Goal: Use online tool/utility: Utilize a website feature to perform a specific function

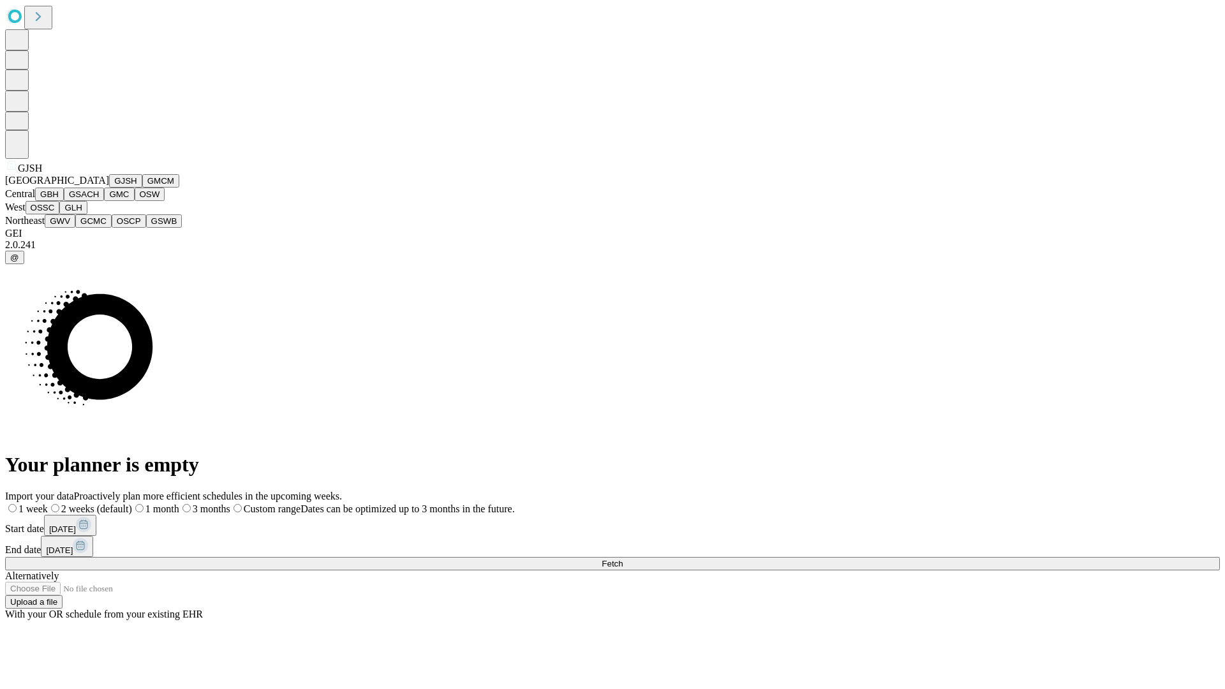
click at [109, 188] on button "GJSH" at bounding box center [125, 180] width 33 height 13
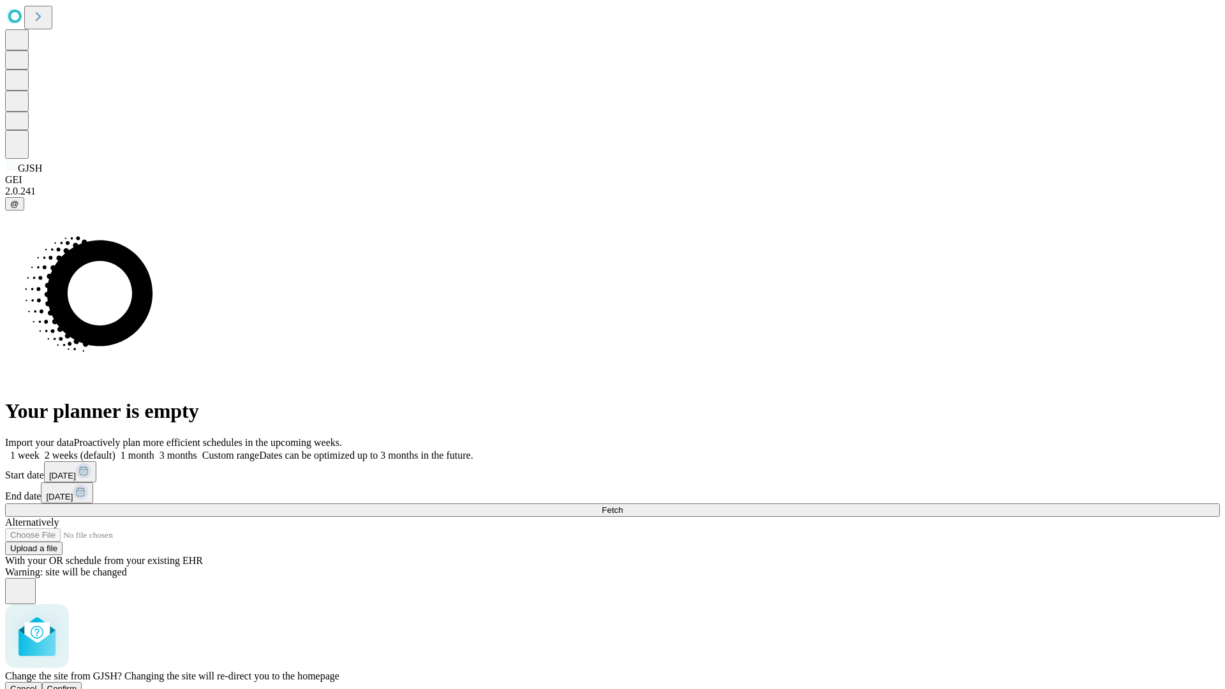
click at [77, 684] on span "Confirm" at bounding box center [62, 689] width 30 height 10
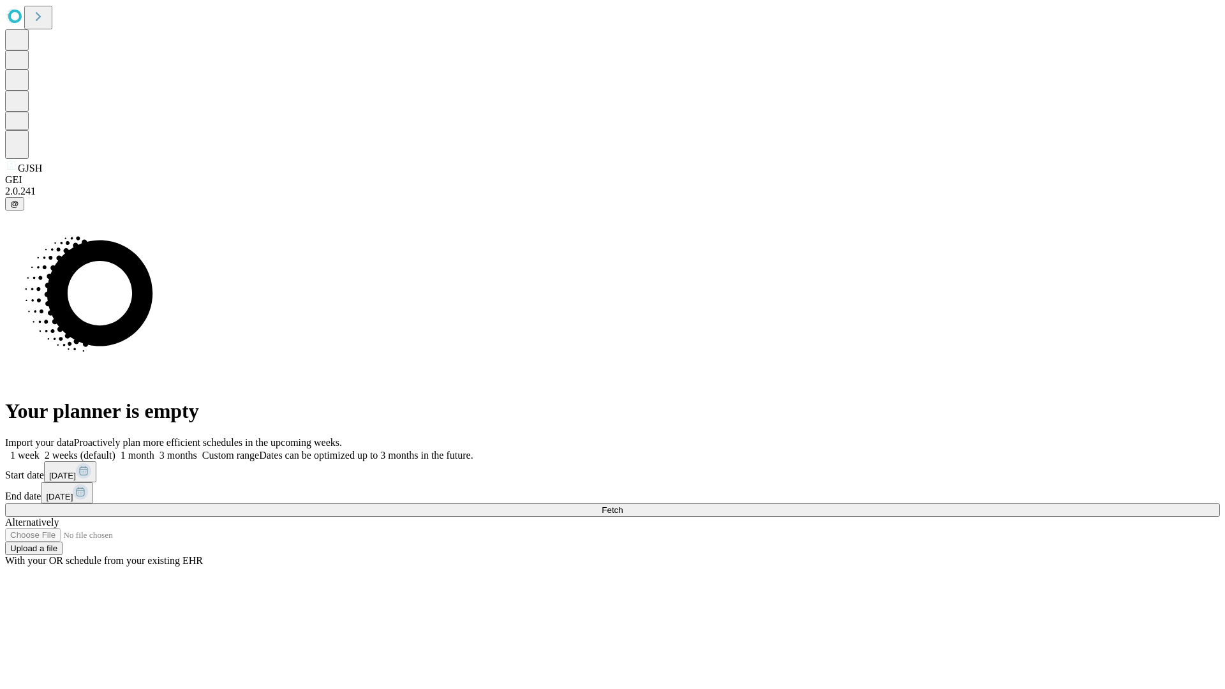
click at [116, 450] on label "2 weeks (default)" at bounding box center [78, 455] width 76 height 11
click at [623, 505] on span "Fetch" at bounding box center [612, 510] width 21 height 10
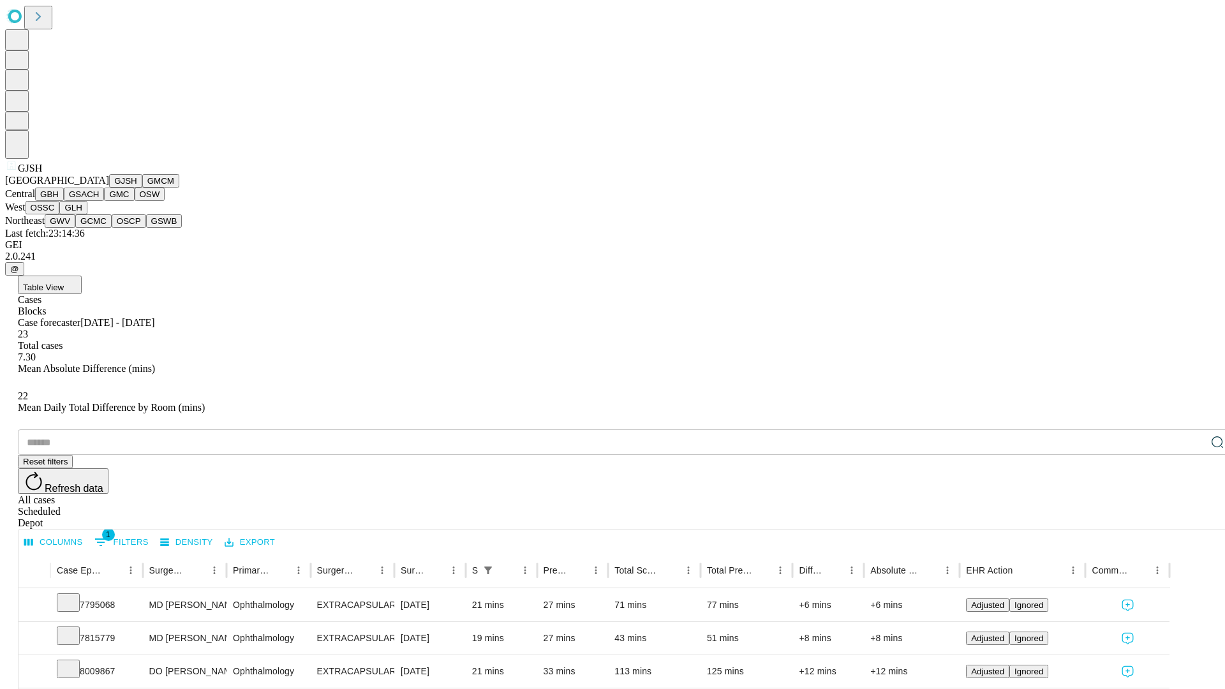
click at [142, 188] on button "GMCM" at bounding box center [160, 180] width 37 height 13
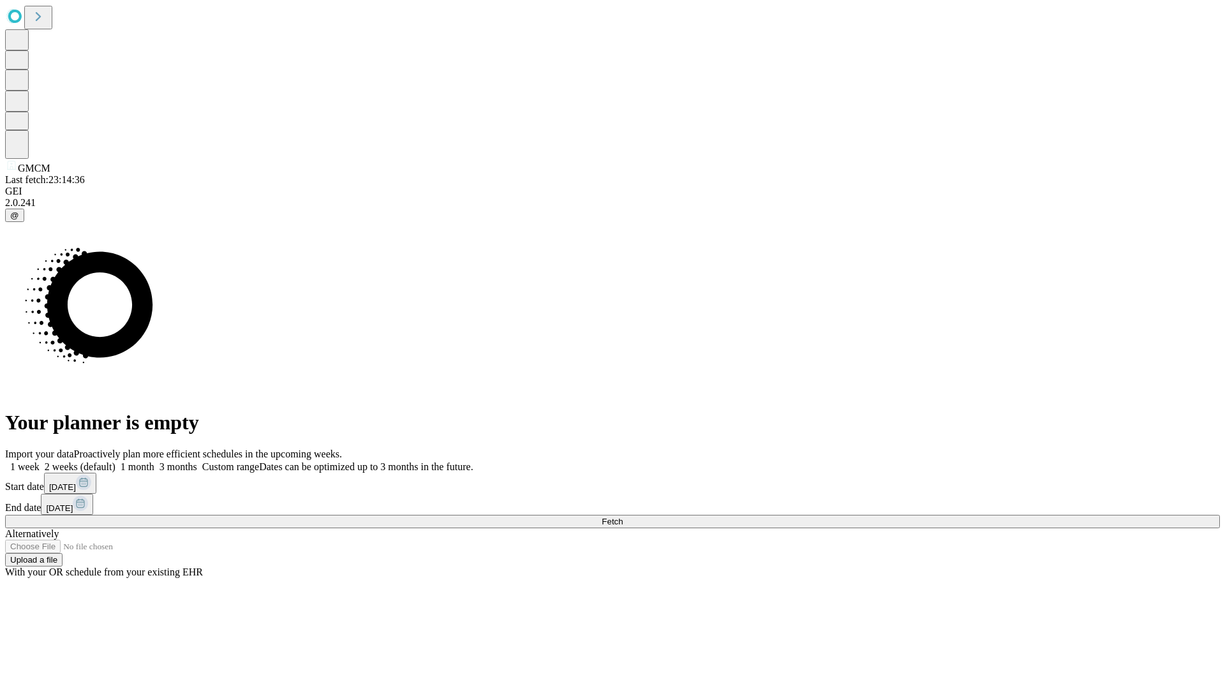
click at [116, 461] on label "2 weeks (default)" at bounding box center [78, 466] width 76 height 11
click at [623, 517] on span "Fetch" at bounding box center [612, 522] width 21 height 10
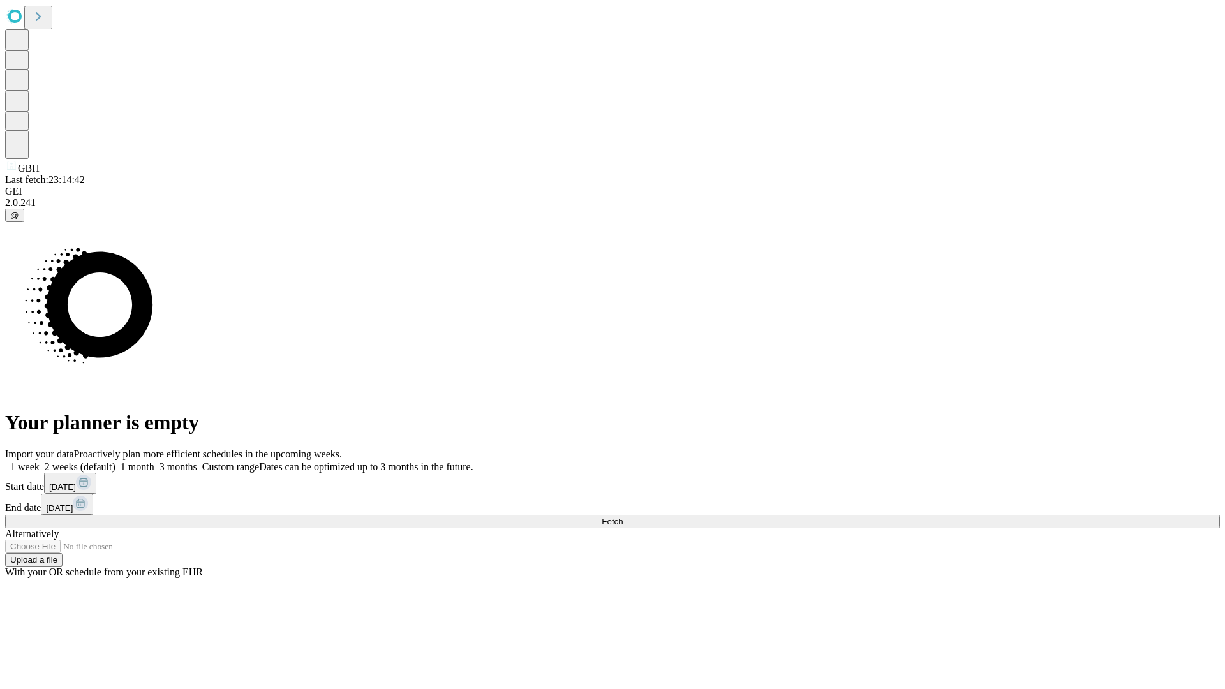
click at [116, 461] on label "2 weeks (default)" at bounding box center [78, 466] width 76 height 11
click at [623, 517] on span "Fetch" at bounding box center [612, 522] width 21 height 10
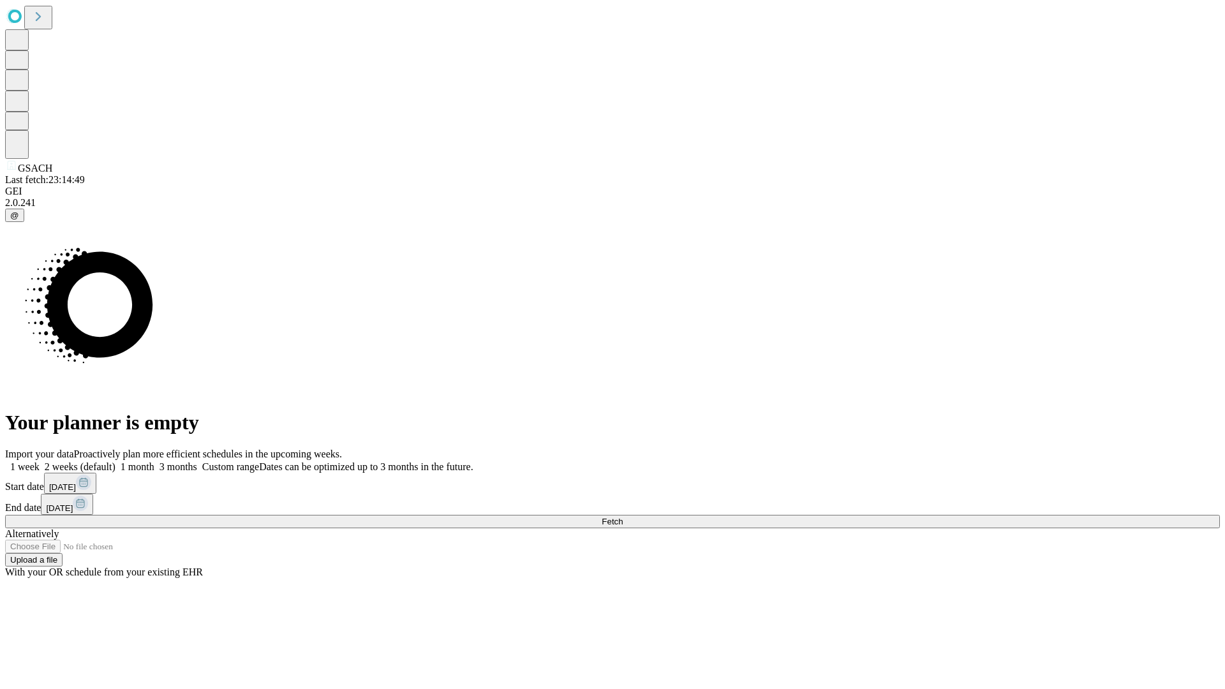
click at [116, 461] on label "2 weeks (default)" at bounding box center [78, 466] width 76 height 11
click at [623, 517] on span "Fetch" at bounding box center [612, 522] width 21 height 10
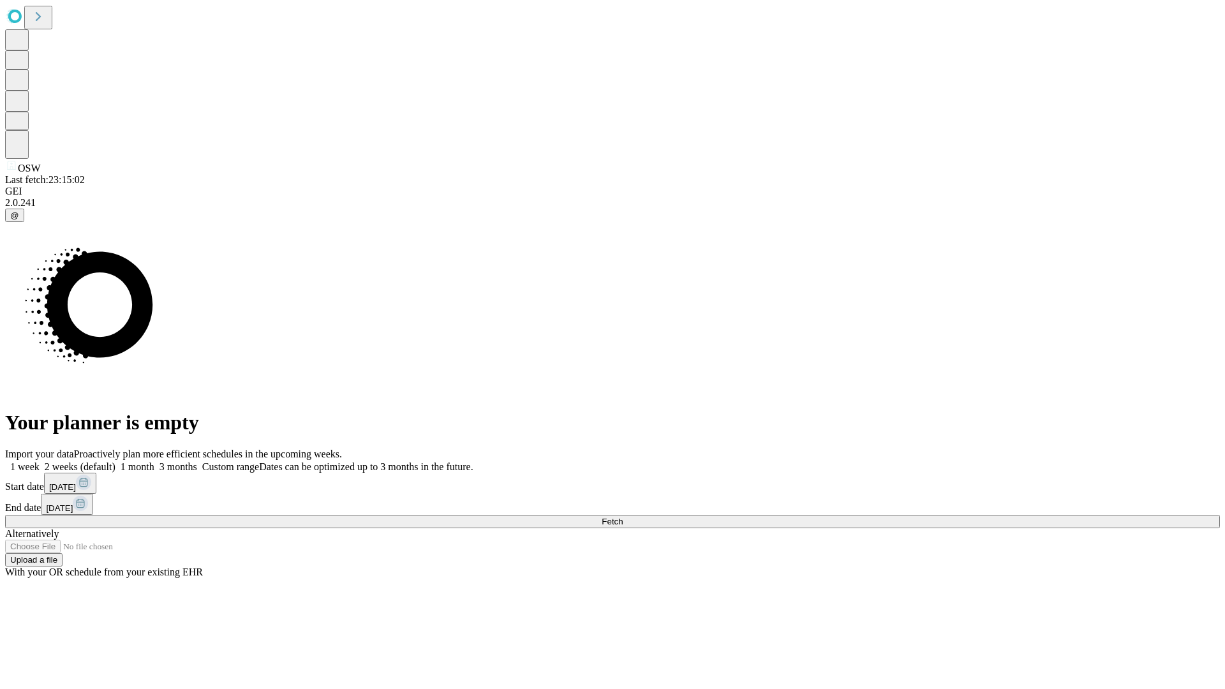
click at [116, 461] on label "2 weeks (default)" at bounding box center [78, 466] width 76 height 11
click at [623, 517] on span "Fetch" at bounding box center [612, 522] width 21 height 10
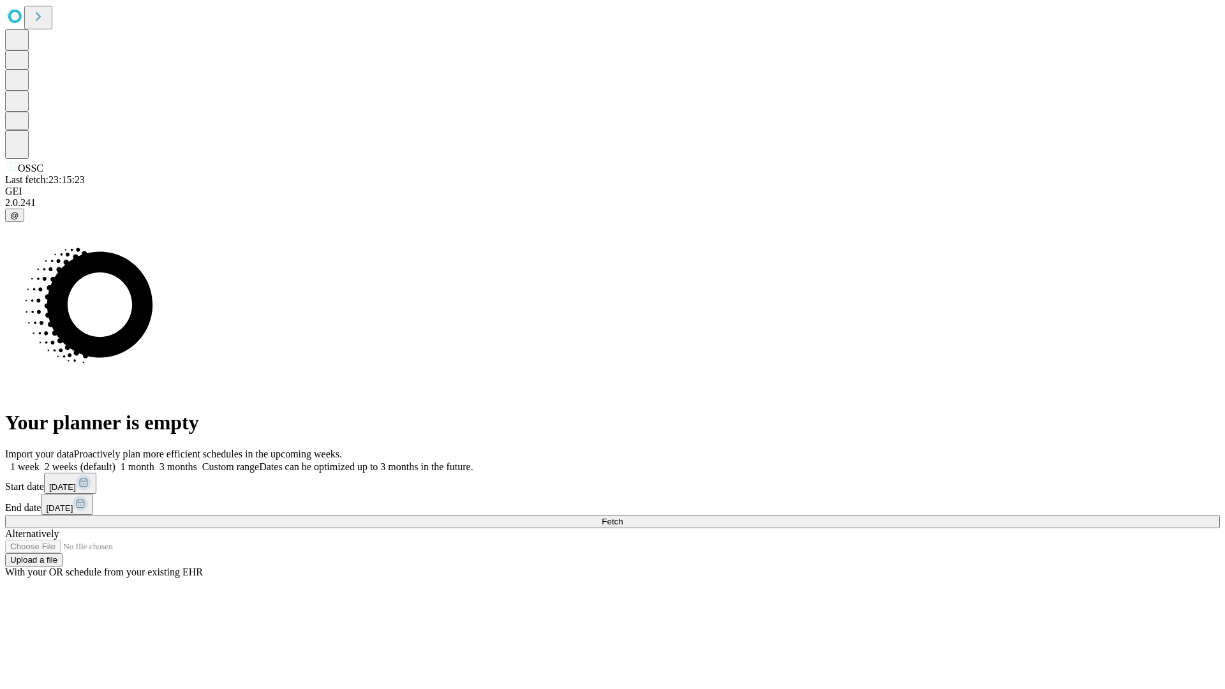
click at [116, 461] on label "2 weeks (default)" at bounding box center [78, 466] width 76 height 11
click at [623, 517] on span "Fetch" at bounding box center [612, 522] width 21 height 10
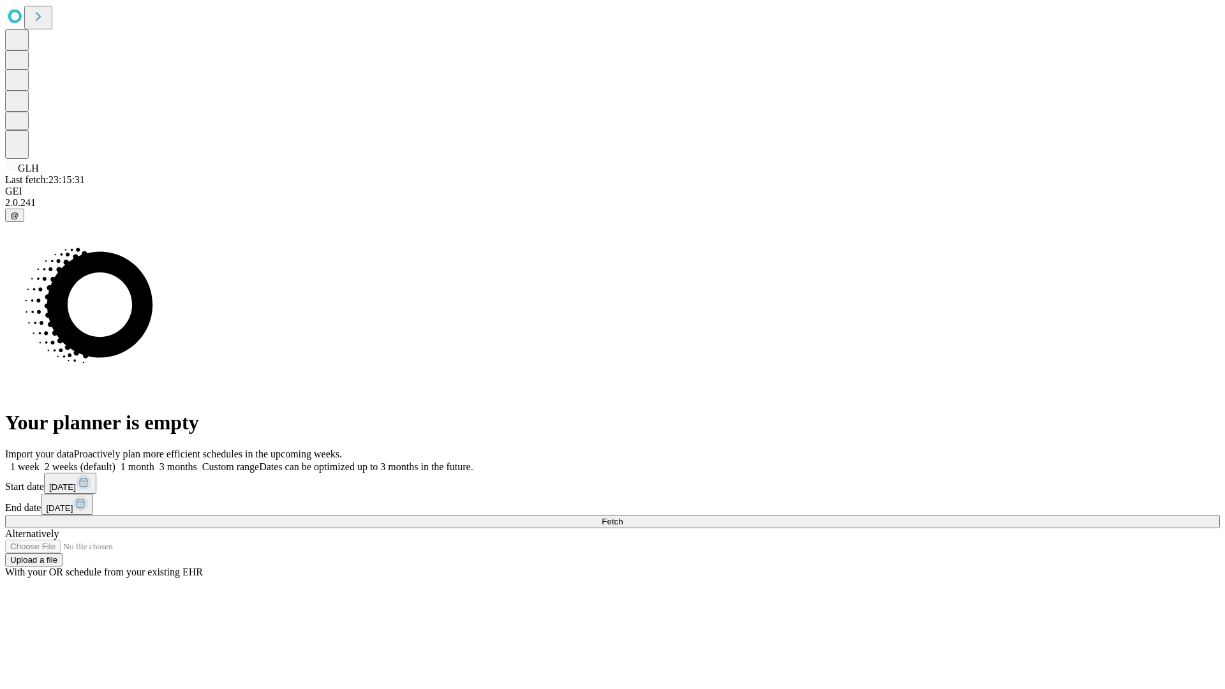
click at [623, 517] on span "Fetch" at bounding box center [612, 522] width 21 height 10
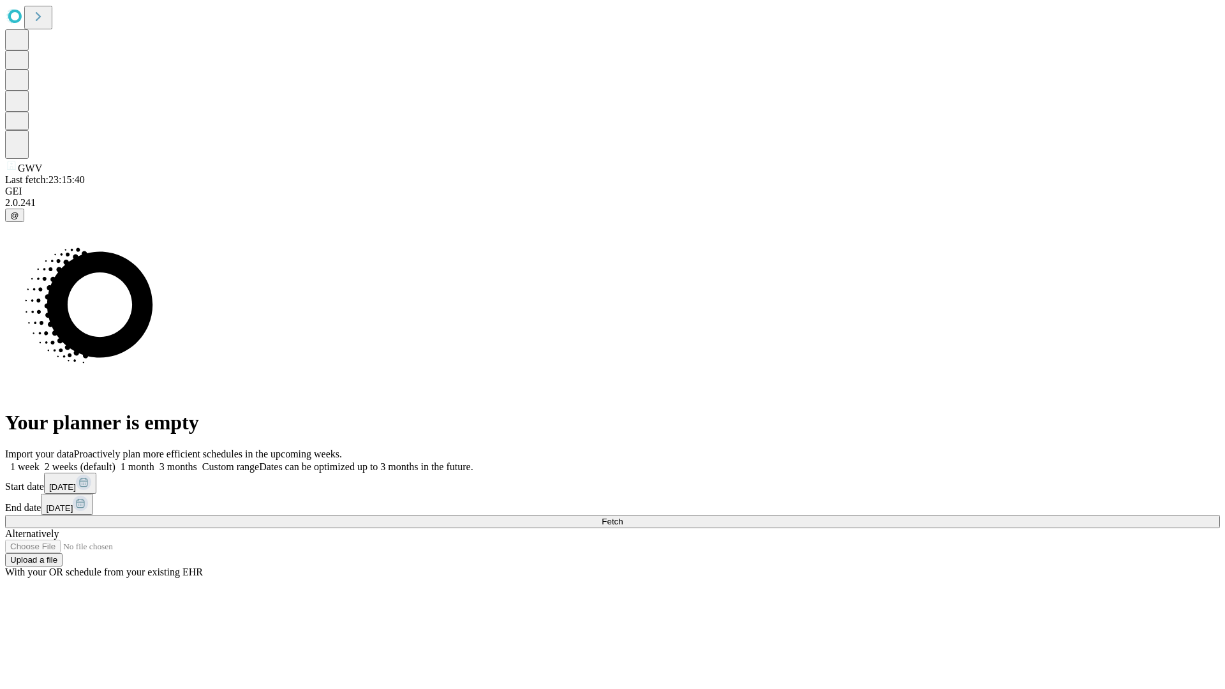
click at [116, 461] on label "2 weeks (default)" at bounding box center [78, 466] width 76 height 11
click at [623, 517] on span "Fetch" at bounding box center [612, 522] width 21 height 10
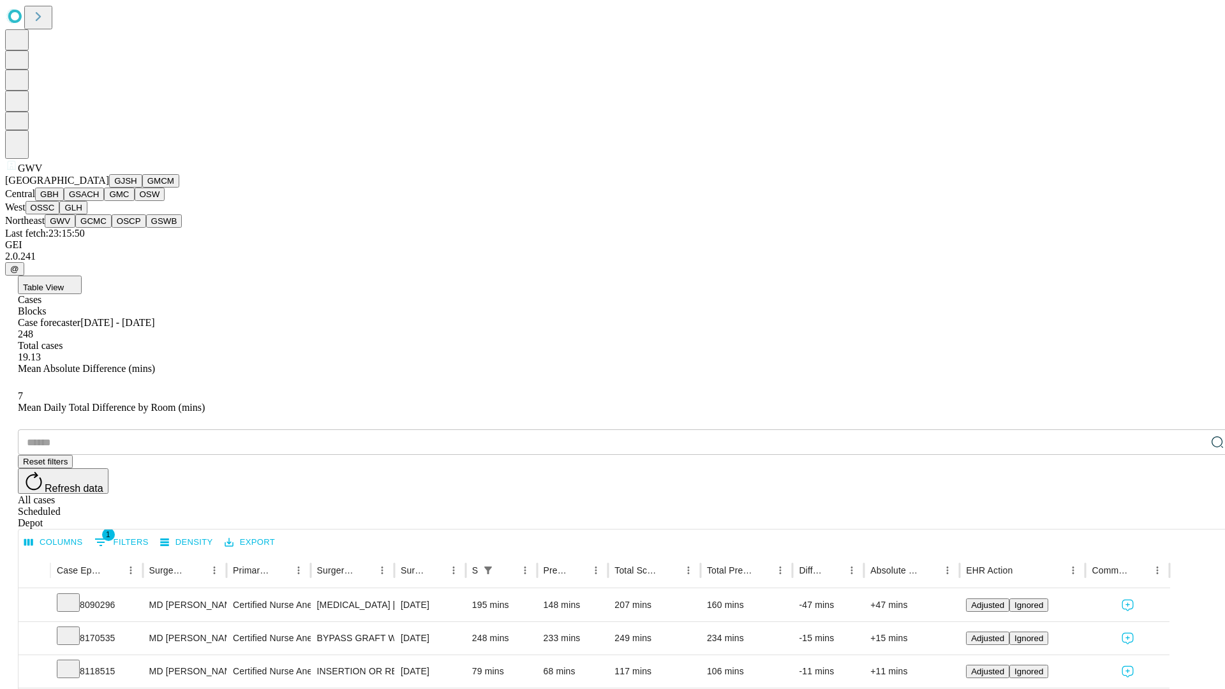
click at [99, 228] on button "GCMC" at bounding box center [93, 220] width 36 height 13
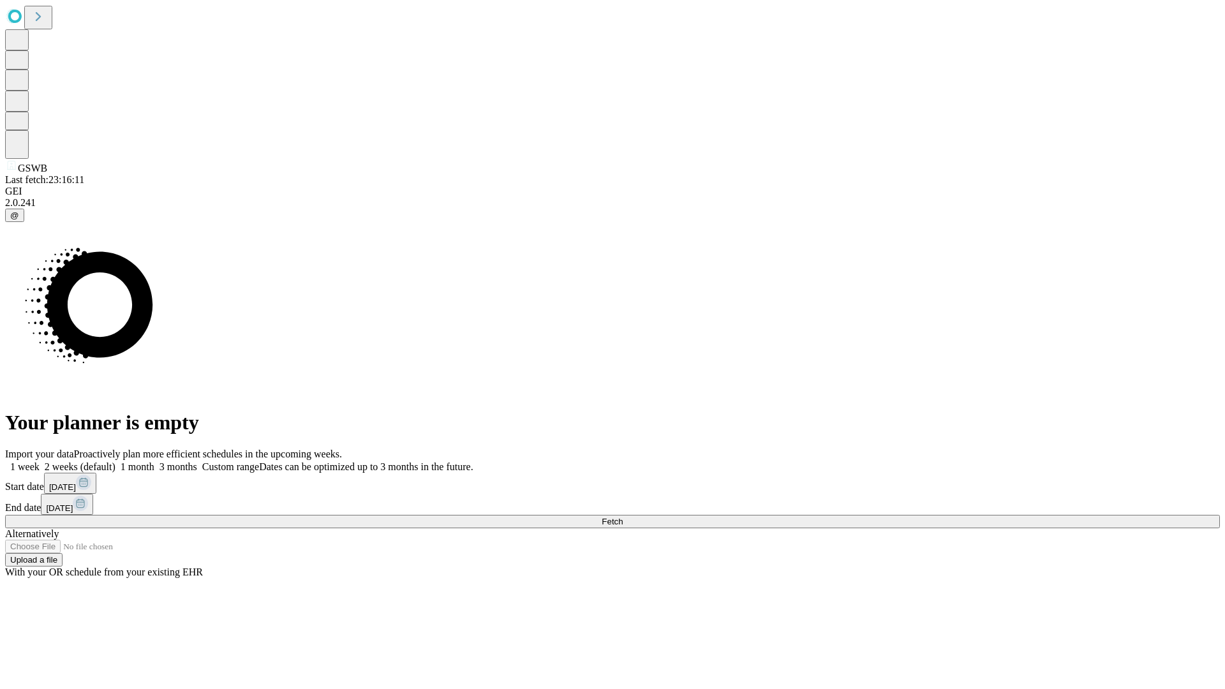
click at [116, 461] on label "2 weeks (default)" at bounding box center [78, 466] width 76 height 11
click at [623, 517] on span "Fetch" at bounding box center [612, 522] width 21 height 10
